Goal: Check status: Check status

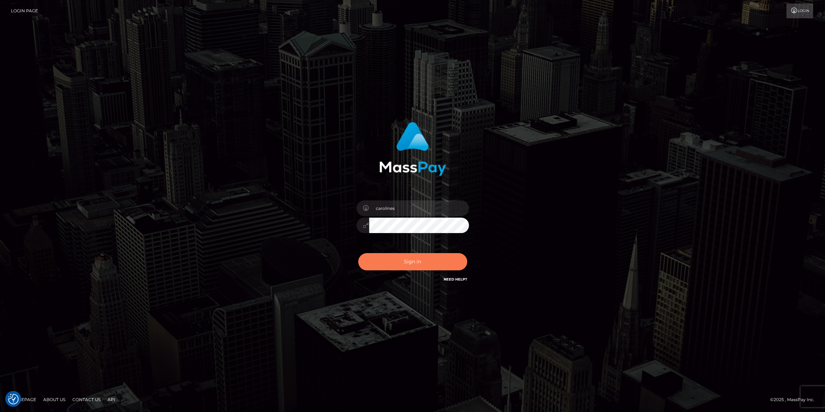
click at [401, 260] on button "Sign in" at bounding box center [412, 261] width 109 height 17
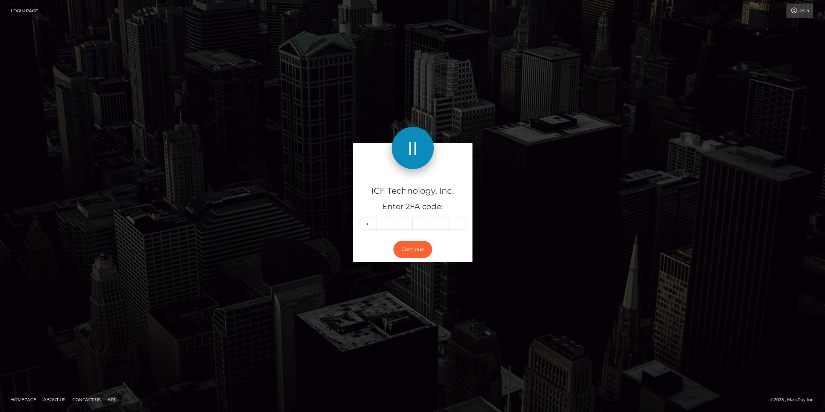
type input "3"
type input "8"
type input "9"
type input "2"
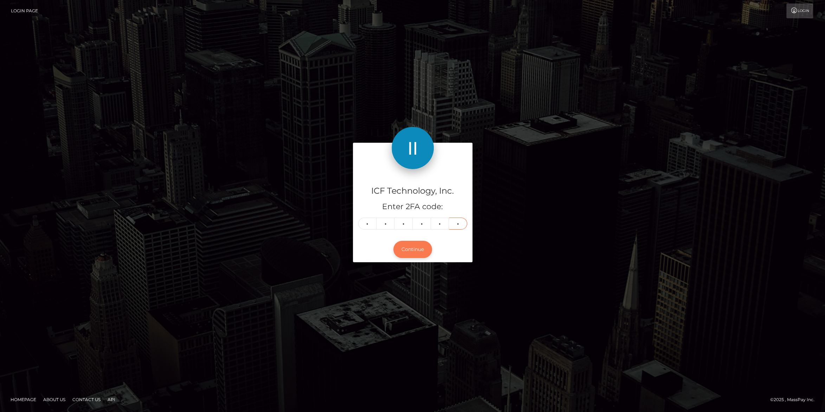
type input "1"
click at [415, 249] on button "Continue" at bounding box center [412, 249] width 39 height 17
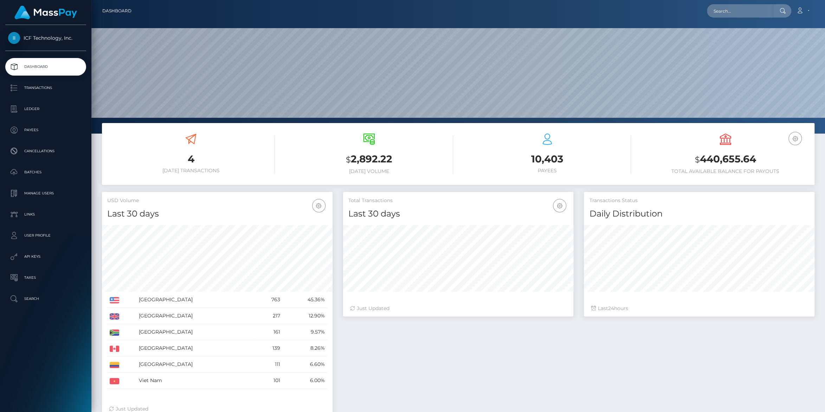
scroll to position [124, 230]
click at [31, 176] on p "Batches" at bounding box center [45, 172] width 75 height 11
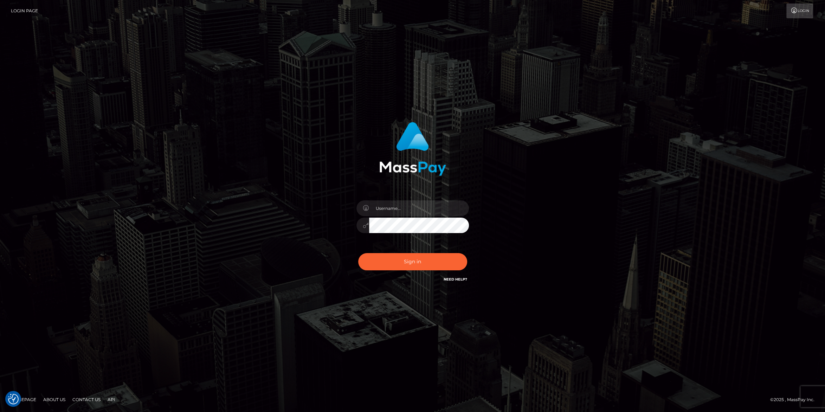
type input "carolines"
click at [408, 262] on button "Sign in" at bounding box center [412, 261] width 109 height 17
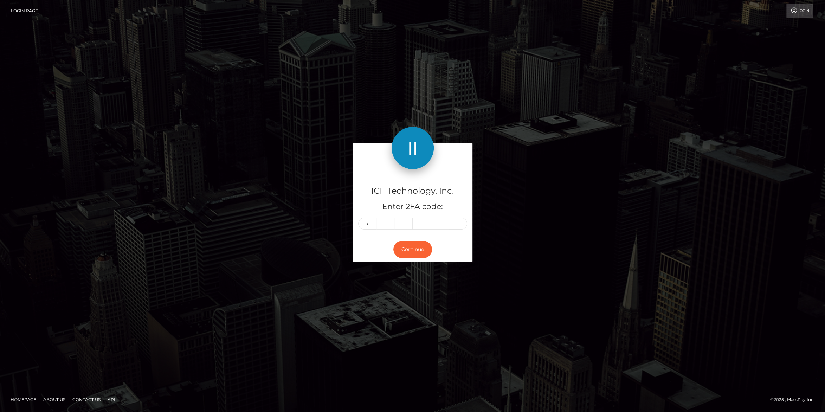
type input "9"
type input "0"
type input "8"
type input "1"
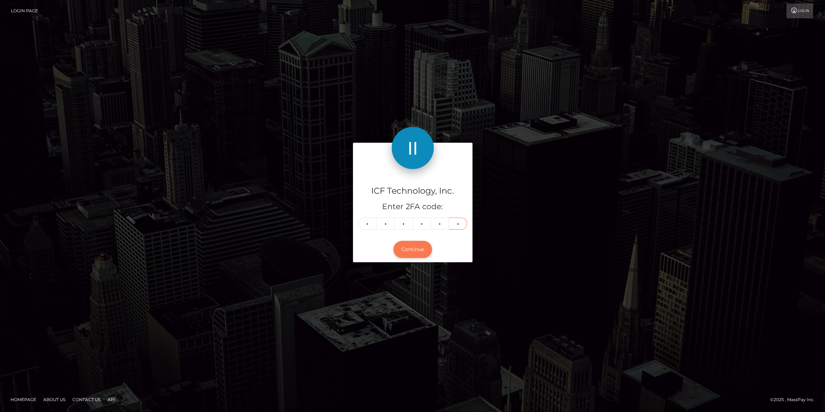
type input "9"
click at [415, 249] on button "Continue" at bounding box center [412, 249] width 39 height 17
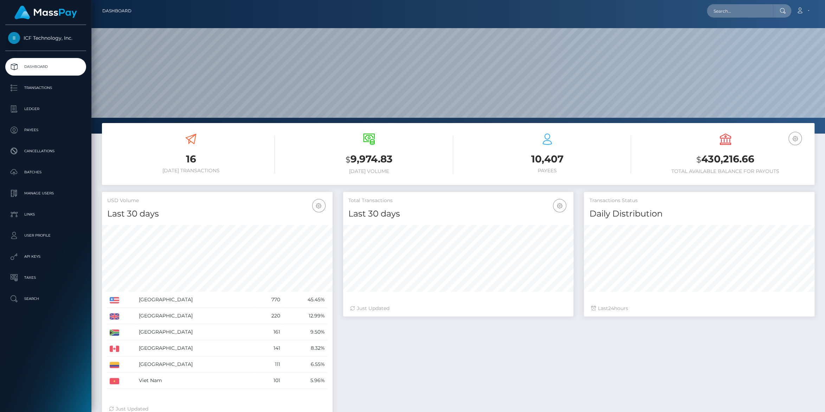
scroll to position [124, 230]
click at [26, 129] on p "Payees" at bounding box center [45, 130] width 75 height 11
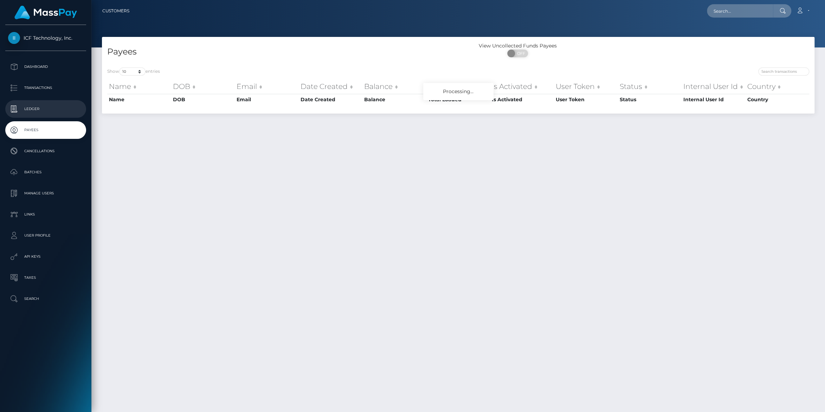
click at [32, 109] on p "Ledger" at bounding box center [45, 109] width 75 height 11
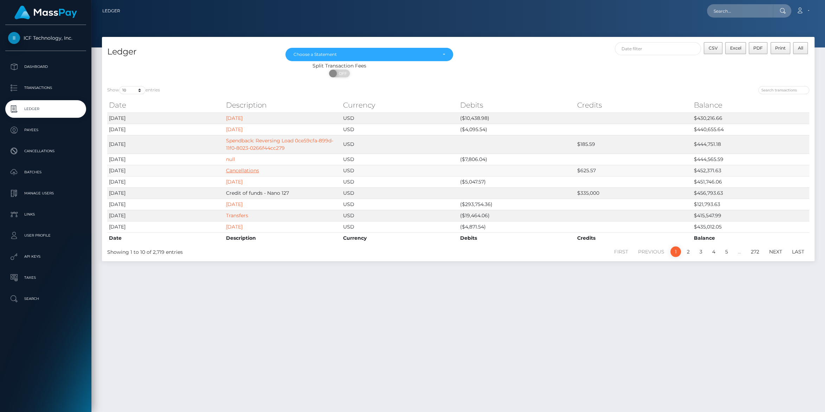
click at [230, 170] on link "Cancellations" at bounding box center [242, 170] width 33 height 6
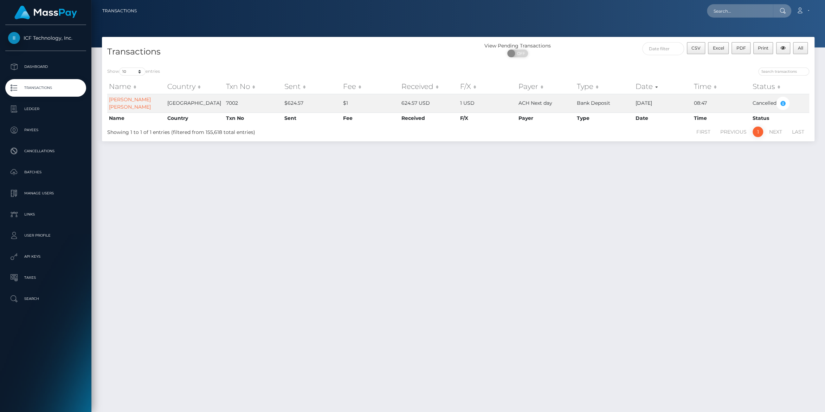
click at [690, 258] on div "Transactions View Pending Transactions ON OFF CSV Excel PDF Print All Show 10 2…" at bounding box center [457, 221] width 733 height 369
